Goal: Contribute content

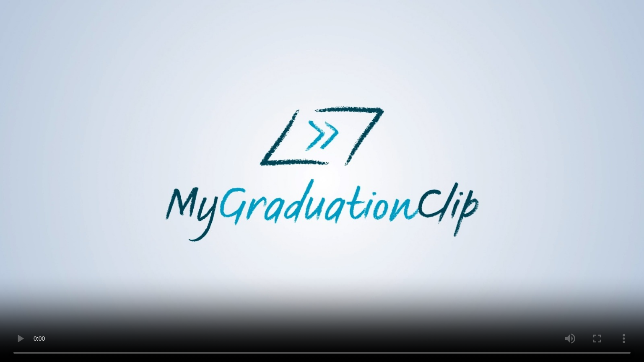
click at [446, 253] on video at bounding box center [322, 181] width 644 height 362
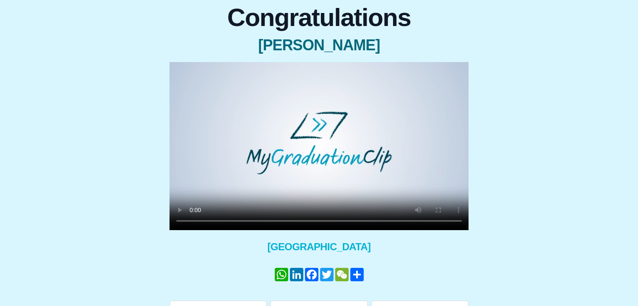
scroll to position [93, 0]
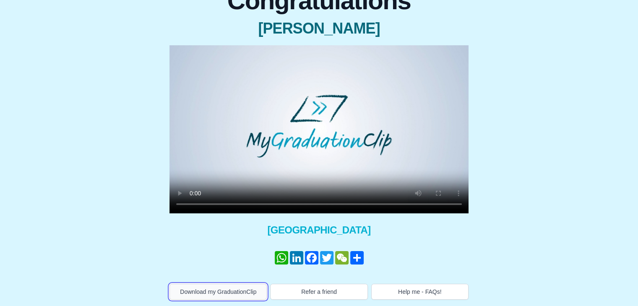
click at [237, 291] on button "Download my GraduationClip" at bounding box center [217, 292] width 97 height 16
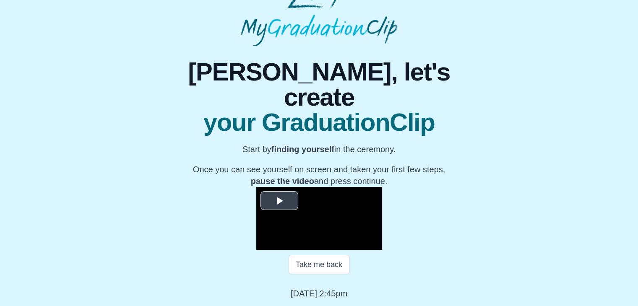
scroll to position [120, 0]
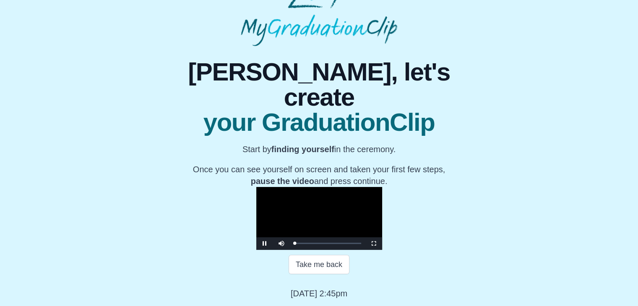
click at [256, 187] on video "Video Player" at bounding box center [319, 218] width 126 height 63
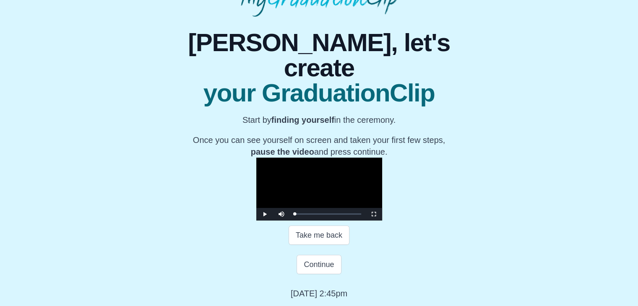
click at [302, 158] on video "Video Player" at bounding box center [319, 189] width 126 height 63
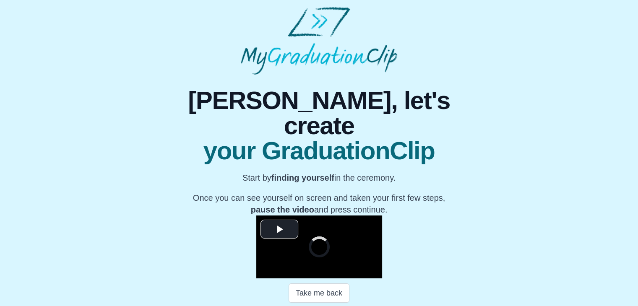
scroll to position [86, 0]
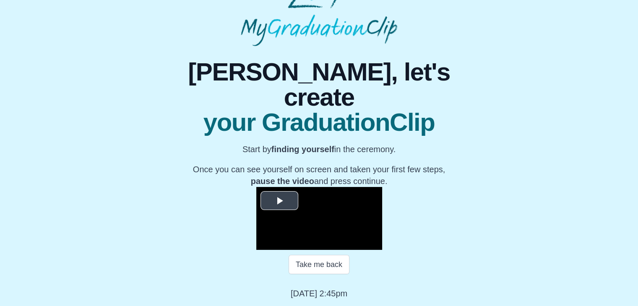
click at [279, 200] on span "Video Player" at bounding box center [279, 200] width 0 height 0
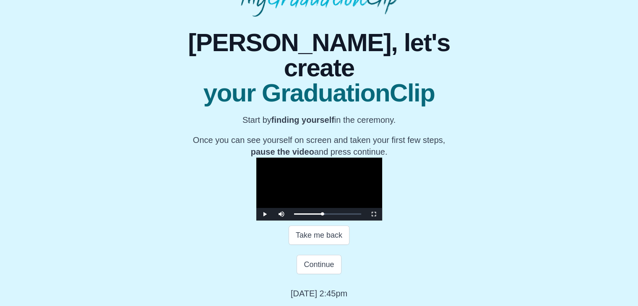
click at [333, 210] on video "Video Player" at bounding box center [319, 189] width 126 height 63
click at [325, 260] on button "Continue" at bounding box center [318, 264] width 44 height 19
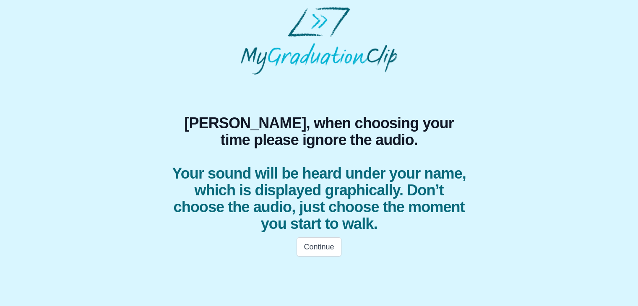
scroll to position [0, 0]
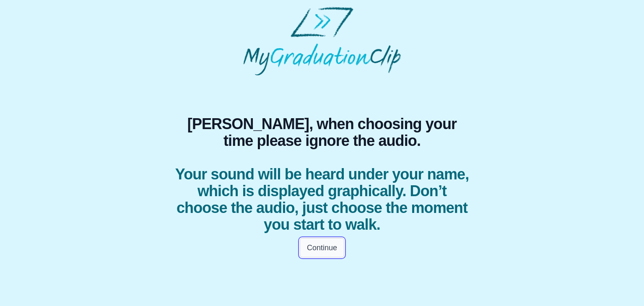
click at [328, 246] on button "Continue" at bounding box center [322, 247] width 44 height 19
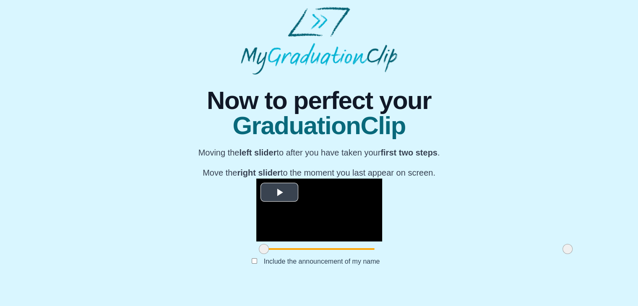
scroll to position [100, 0]
drag, startPoint x: 164, startPoint y: 265, endPoint x: 245, endPoint y: 264, distance: 80.5
click at [339, 254] on span at bounding box center [344, 249] width 10 height 10
drag, startPoint x: 472, startPoint y: 264, endPoint x: 407, endPoint y: 259, distance: 65.6
click at [494, 257] on div at bounding box center [501, 248] width 15 height 15
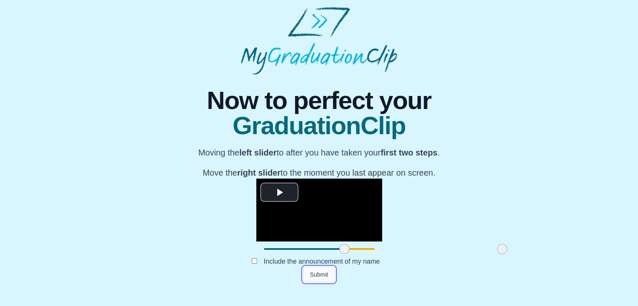
click at [327, 283] on button "Submit" at bounding box center [319, 275] width 33 height 16
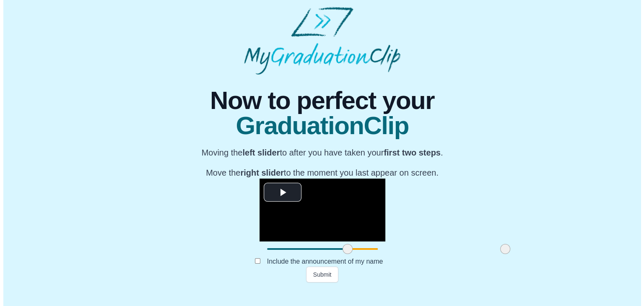
scroll to position [0, 0]
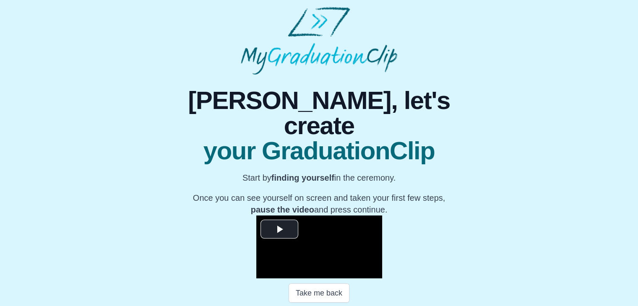
scroll to position [120, 0]
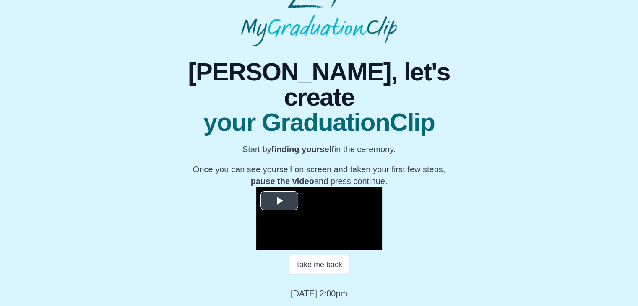
click at [279, 200] on span "Video Player" at bounding box center [279, 200] width 0 height 0
click at [314, 187] on video "Video Player" at bounding box center [319, 218] width 126 height 63
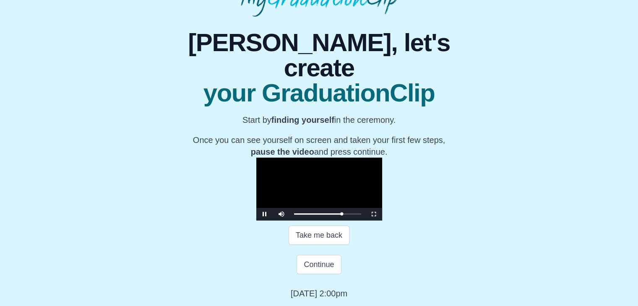
click at [304, 158] on video "Video Player" at bounding box center [319, 189] width 126 height 63
click at [298, 160] on video "Video Player" at bounding box center [319, 189] width 126 height 63
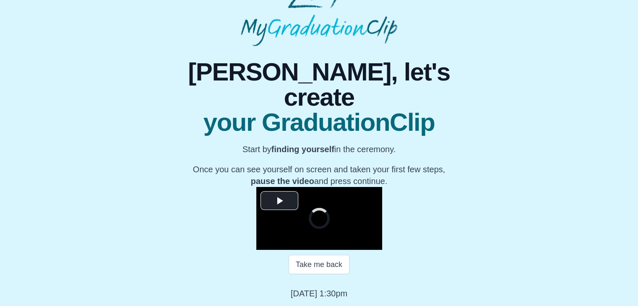
scroll to position [117, 0]
click at [279, 200] on span "Video Player" at bounding box center [279, 200] width 0 height 0
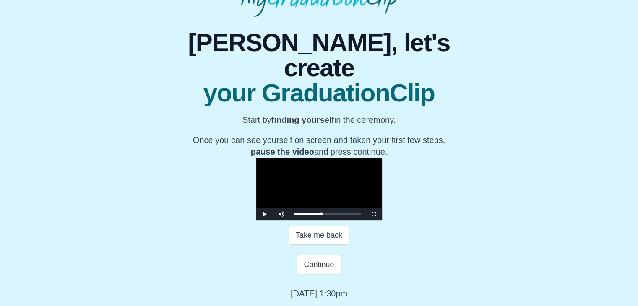
click at [300, 178] on video "Video Player" at bounding box center [319, 189] width 126 height 63
click at [325, 274] on button "Continue" at bounding box center [318, 264] width 44 height 19
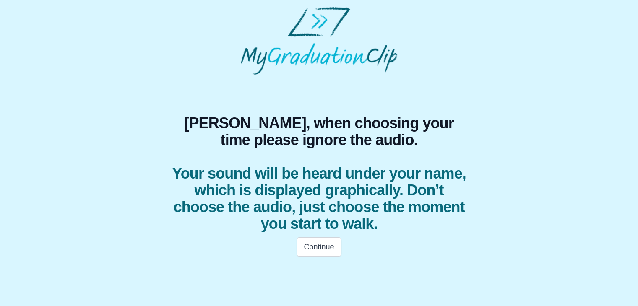
scroll to position [0, 0]
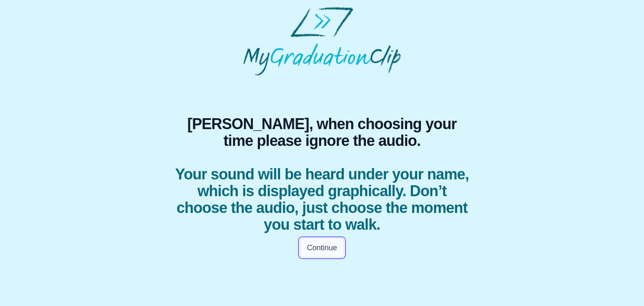
click at [311, 242] on button "Continue" at bounding box center [322, 247] width 44 height 19
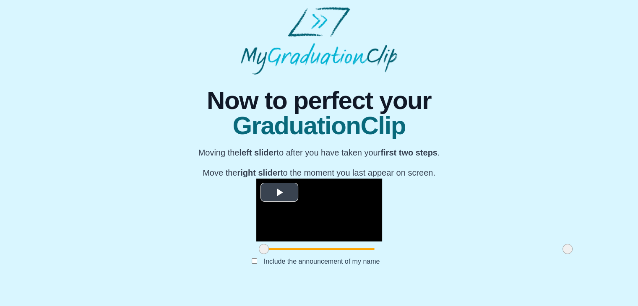
scroll to position [88, 0]
drag, startPoint x: 166, startPoint y: 272, endPoint x: 239, endPoint y: 270, distance: 73.0
click at [329, 257] on div at bounding box center [336, 248] width 15 height 15
drag, startPoint x: 468, startPoint y: 277, endPoint x: 359, endPoint y: 275, distance: 109.4
click at [453, 254] on span at bounding box center [458, 249] width 10 height 10
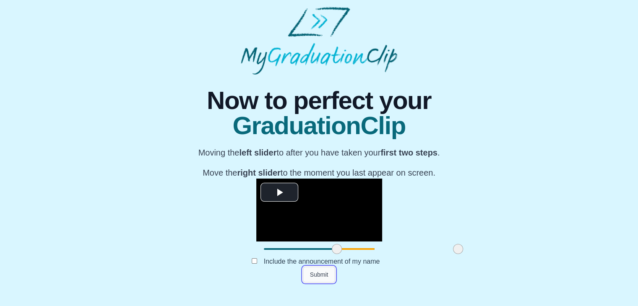
click at [317, 283] on button "Submit" at bounding box center [319, 275] width 33 height 16
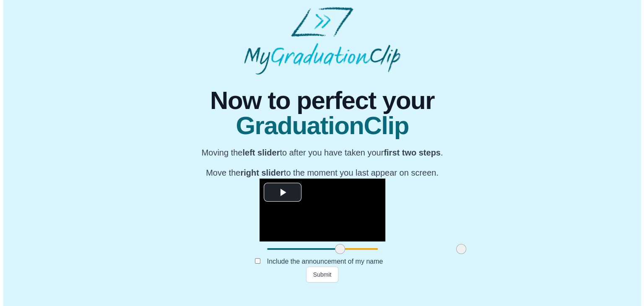
scroll to position [0, 0]
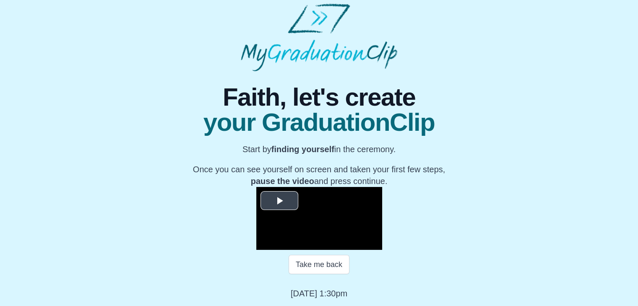
scroll to position [72, 0]
click at [279, 200] on span "Video Player" at bounding box center [279, 200] width 0 height 0
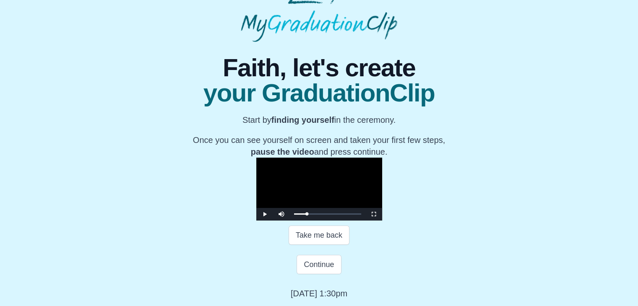
click at [382, 210] on video "Video Player" at bounding box center [319, 189] width 126 height 63
click at [330, 264] on button "Continue" at bounding box center [318, 264] width 44 height 19
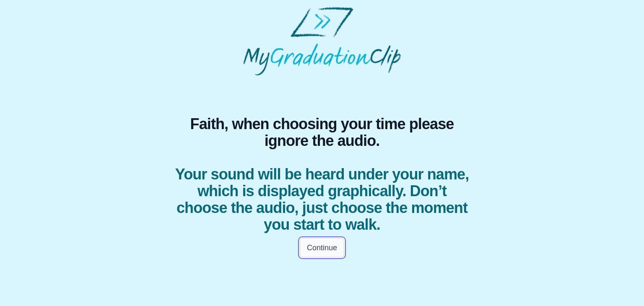
click at [320, 247] on button "Continue" at bounding box center [322, 247] width 44 height 19
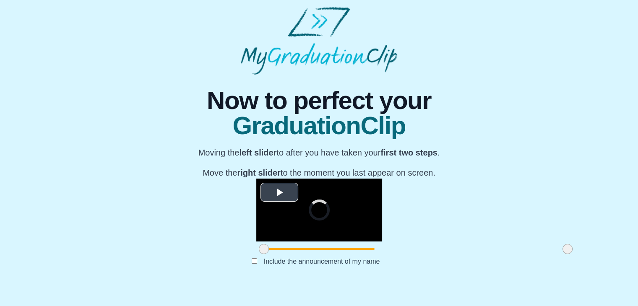
scroll to position [100, 0]
drag, startPoint x: 169, startPoint y: 265, endPoint x: 274, endPoint y: 262, distance: 104.9
click at [364, 254] on span at bounding box center [369, 249] width 10 height 10
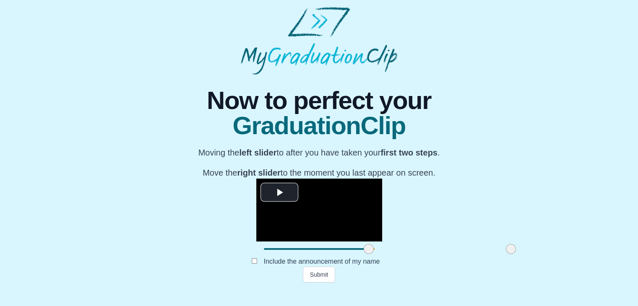
drag, startPoint x: 470, startPoint y: 264, endPoint x: 413, endPoint y: 271, distance: 57.0
click at [503, 257] on div at bounding box center [510, 248] width 15 height 15
click at [322, 283] on button "Submit" at bounding box center [319, 275] width 33 height 16
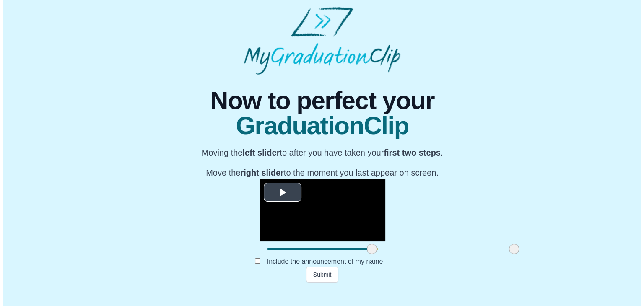
scroll to position [0, 0]
